Goal: Find specific page/section: Find specific page/section

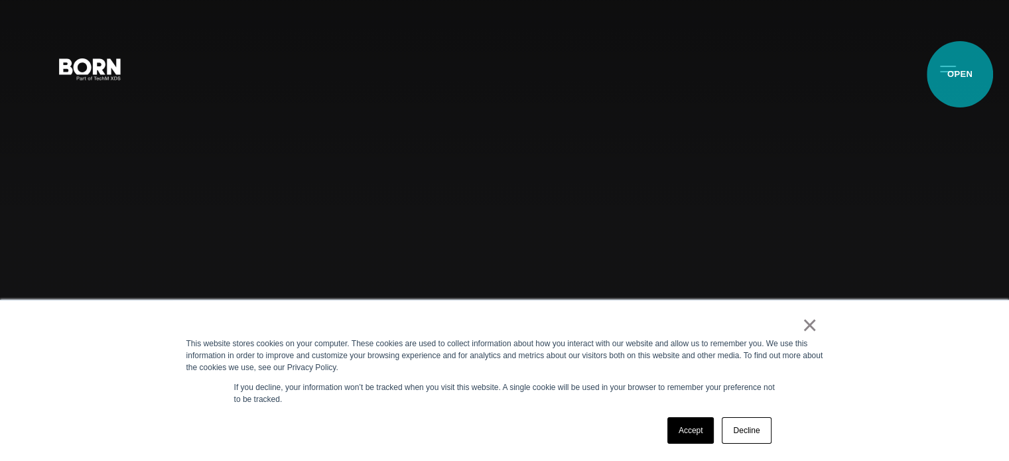
click at [960, 74] on button "Primary Menu" at bounding box center [948, 68] width 32 height 28
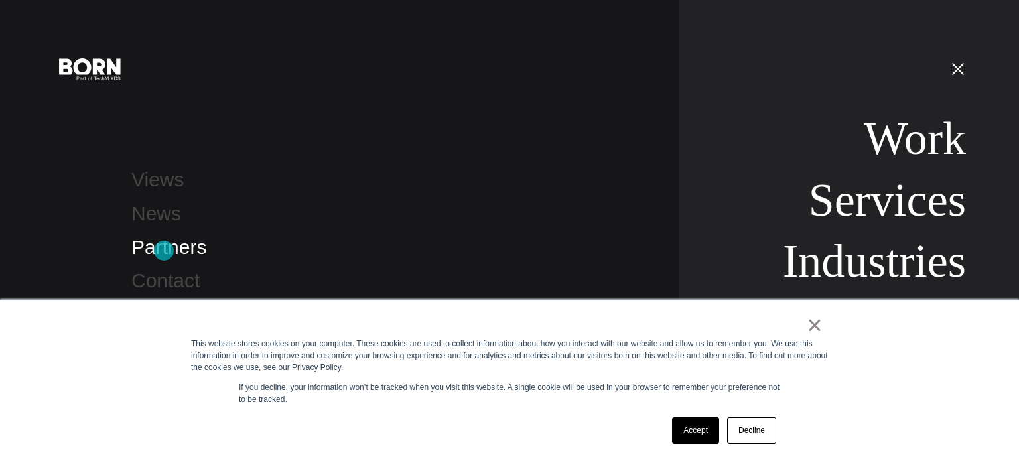
click at [164, 251] on link "Partners" at bounding box center [168, 247] width 75 height 22
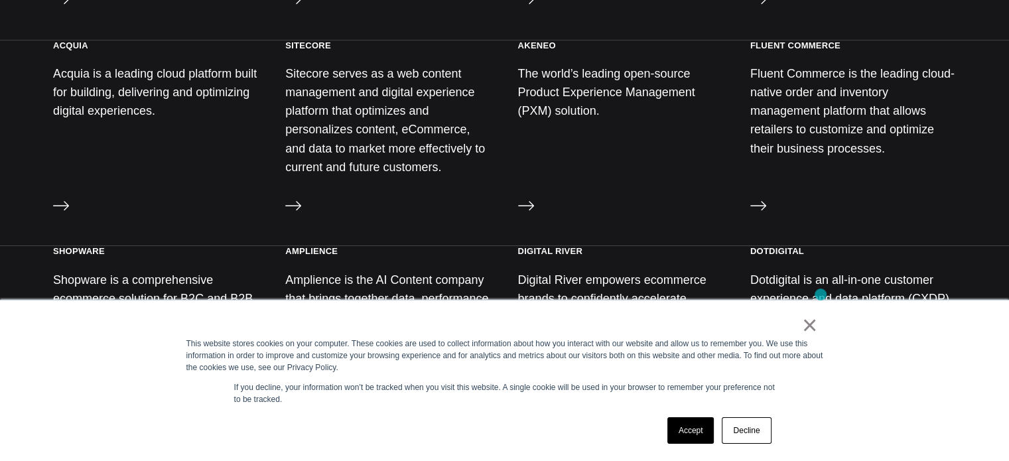
scroll to position [1218, 0]
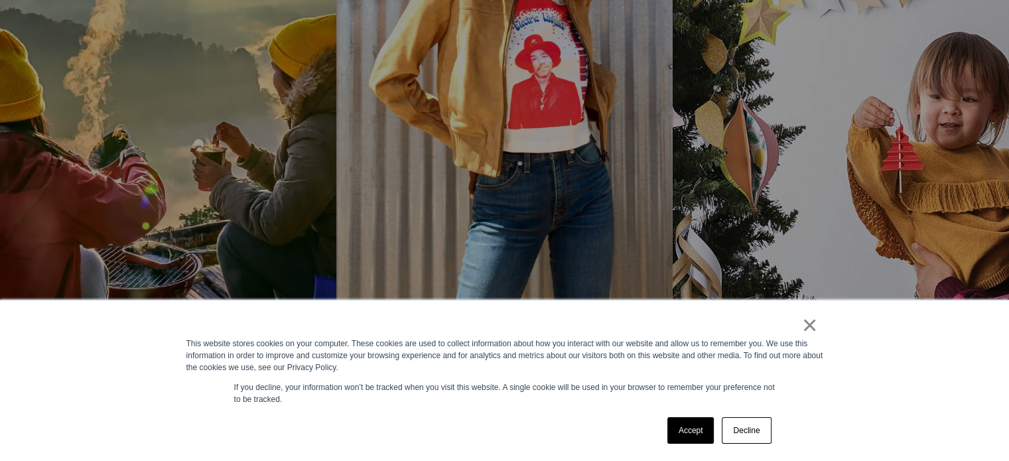
scroll to position [1558, 0]
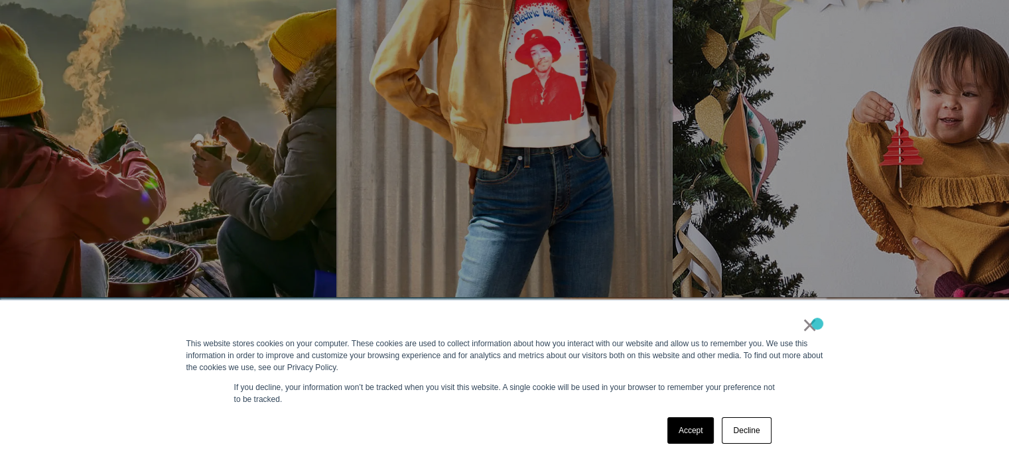
click at [818, 324] on link "×" at bounding box center [810, 325] width 16 height 12
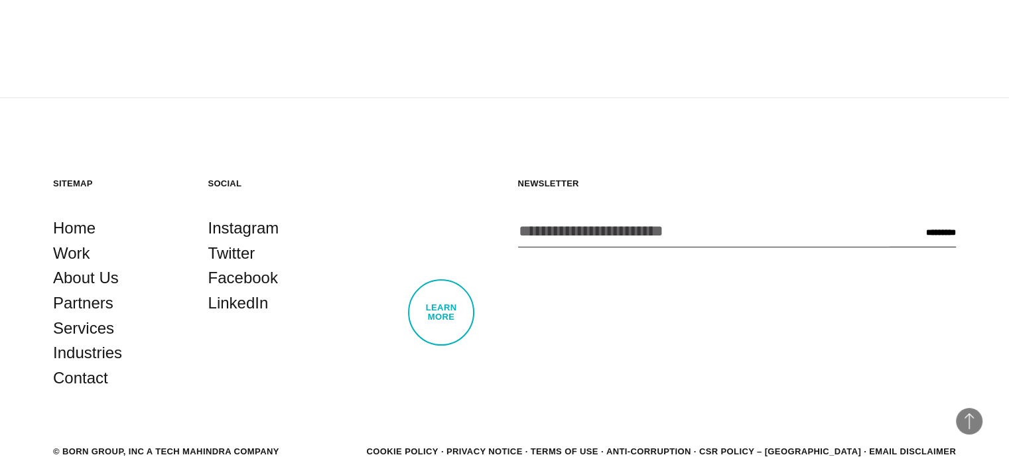
scroll to position [4222, 0]
